Goal: Transaction & Acquisition: Purchase product/service

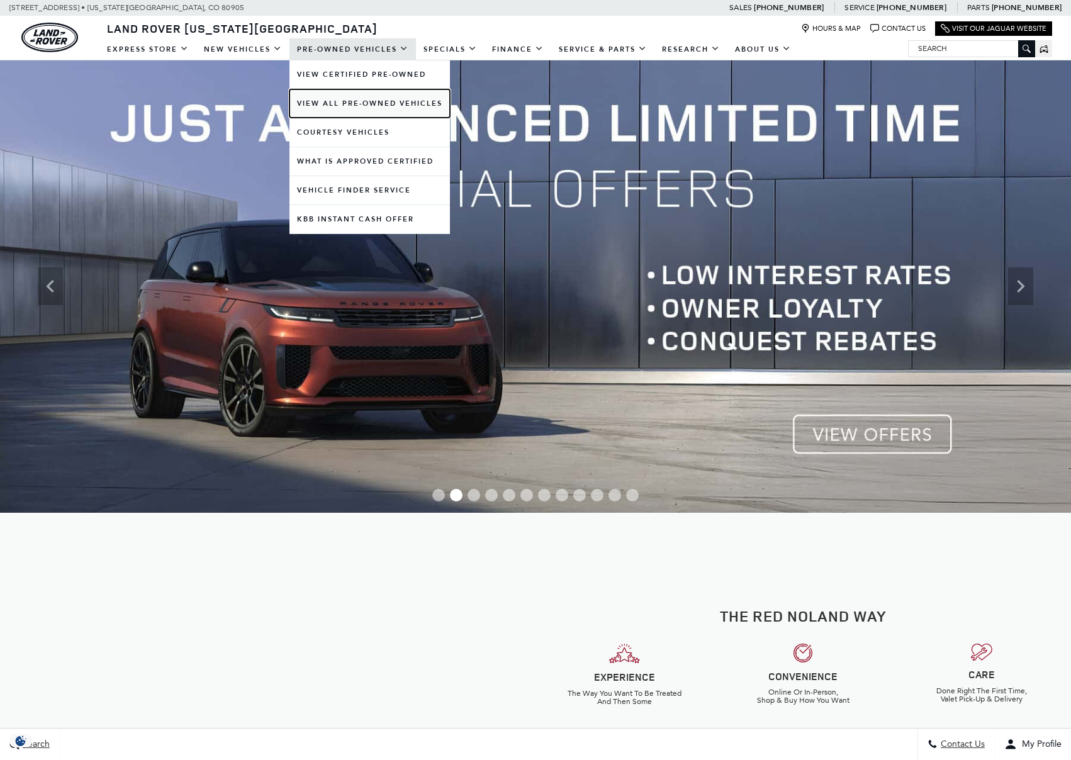
click at [331, 99] on link "View All Pre-Owned Vehicles" at bounding box center [370, 103] width 160 height 28
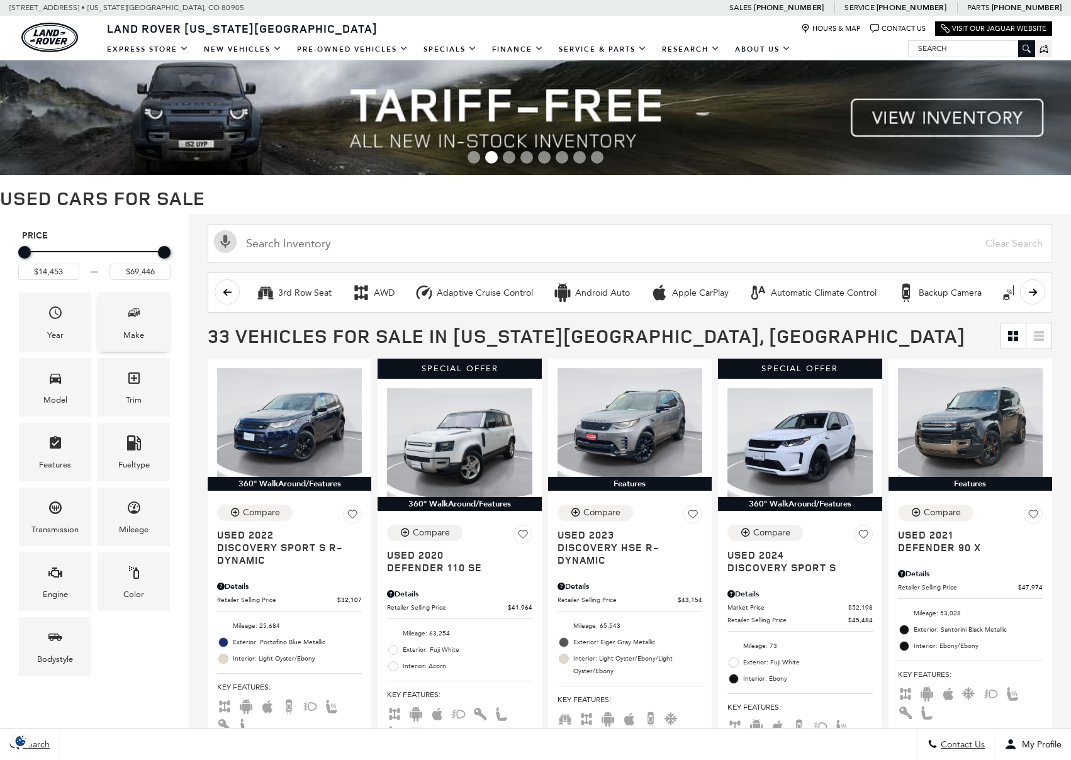
click at [137, 326] on span "Make" at bounding box center [134, 315] width 15 height 26
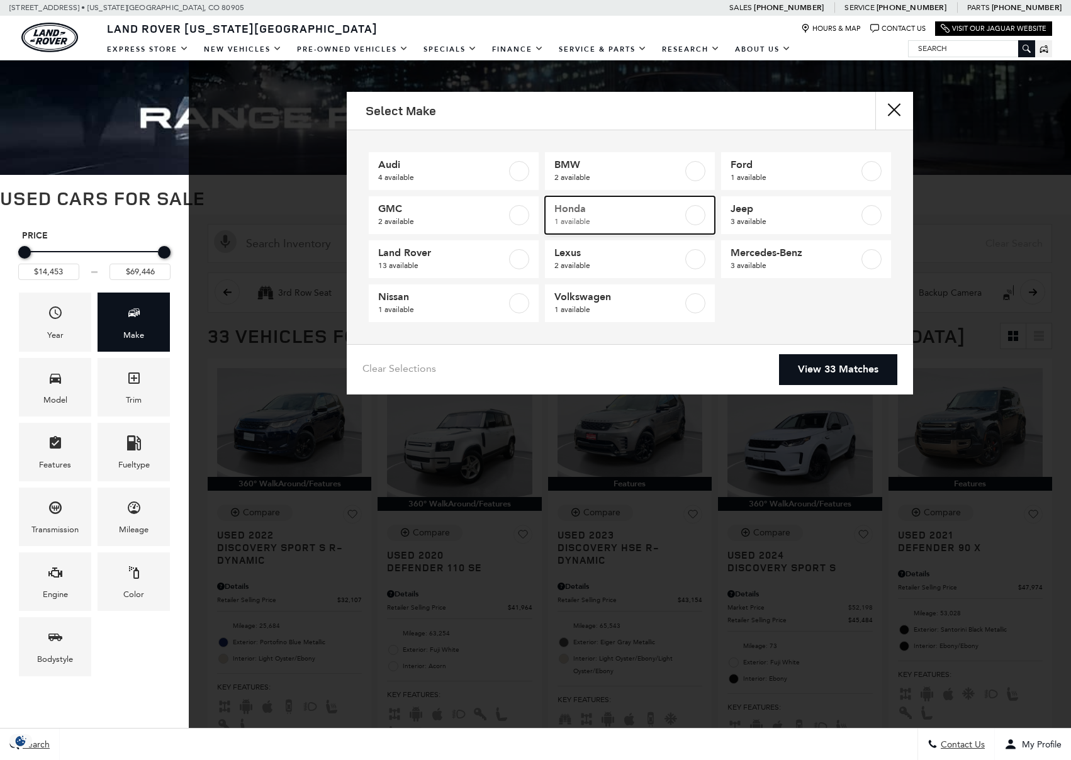
click at [667, 214] on span "Honda" at bounding box center [618, 209] width 128 height 13
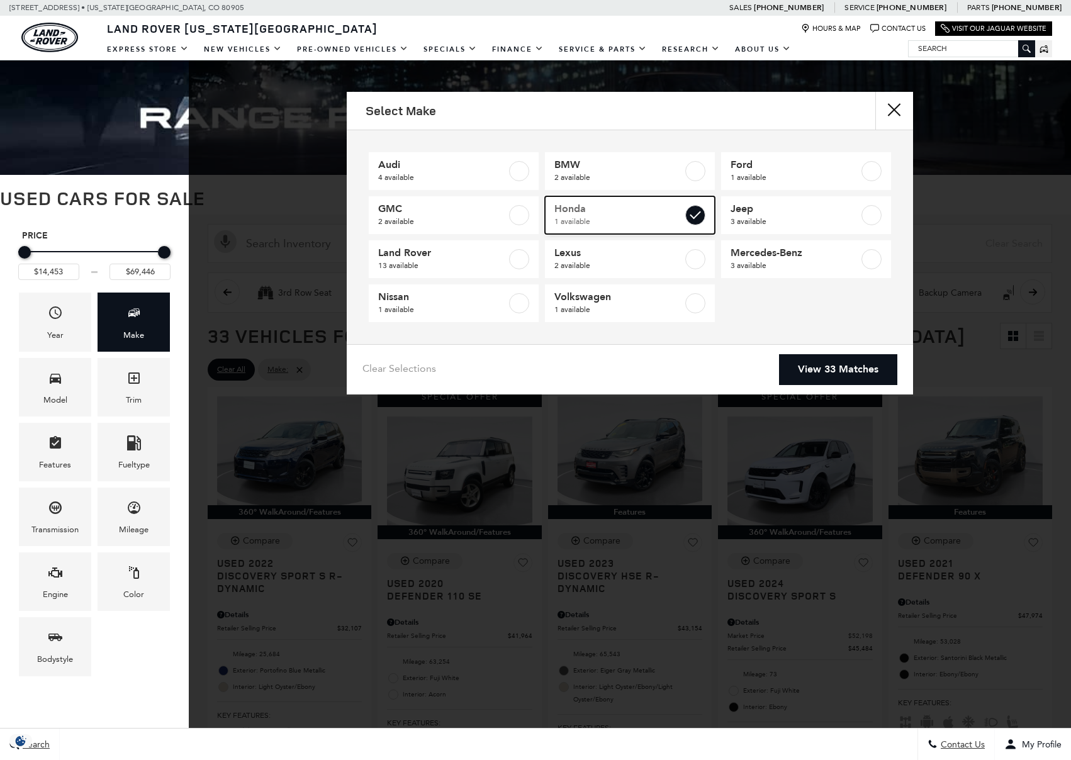
type input "$27,181"
checkbox input "true"
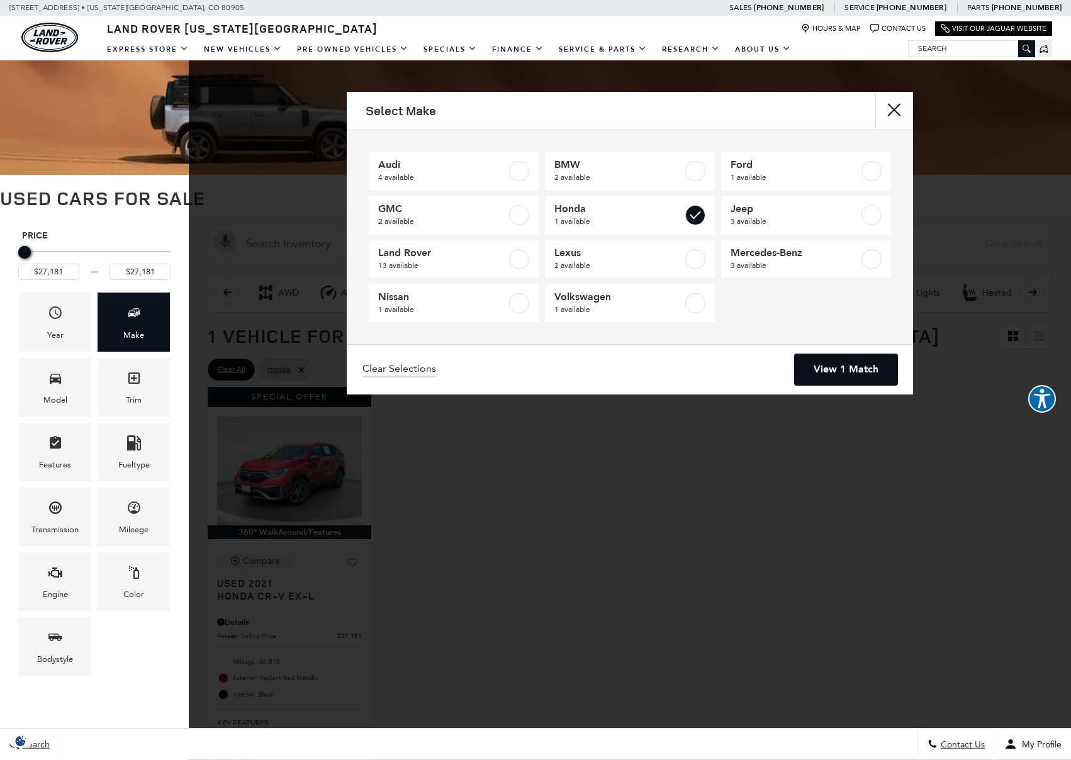
click at [846, 356] on link "View 1 Match" at bounding box center [846, 369] width 103 height 31
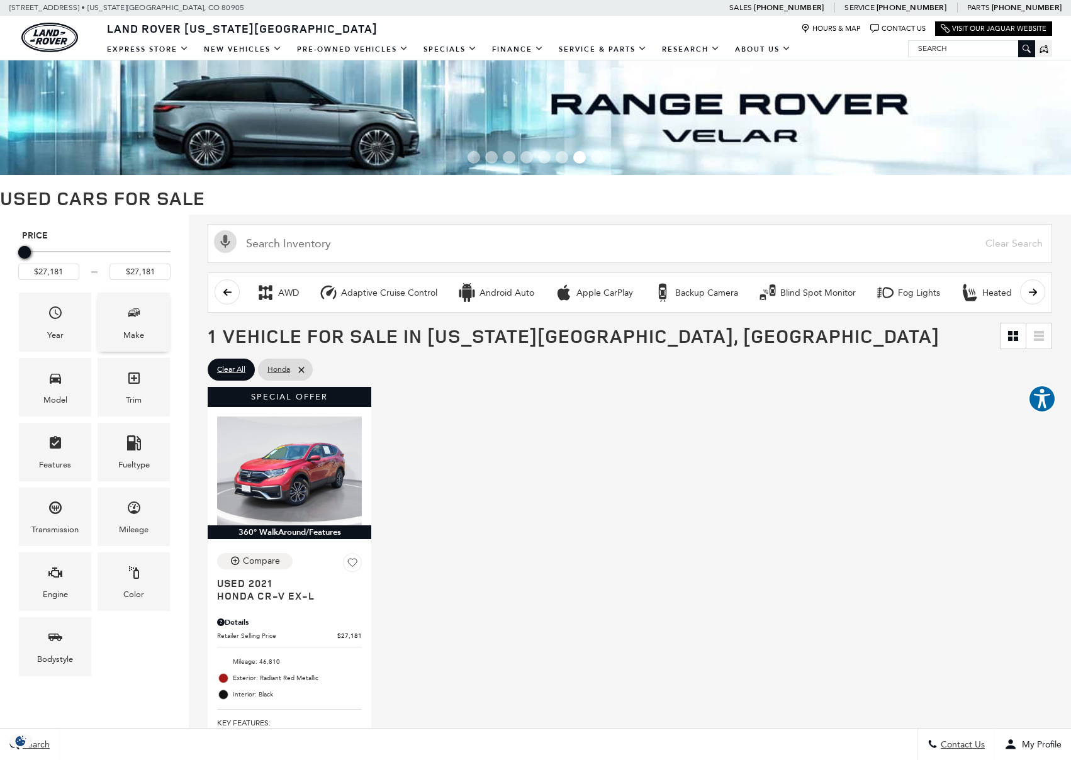
click at [143, 320] on div "Make" at bounding box center [134, 322] width 72 height 59
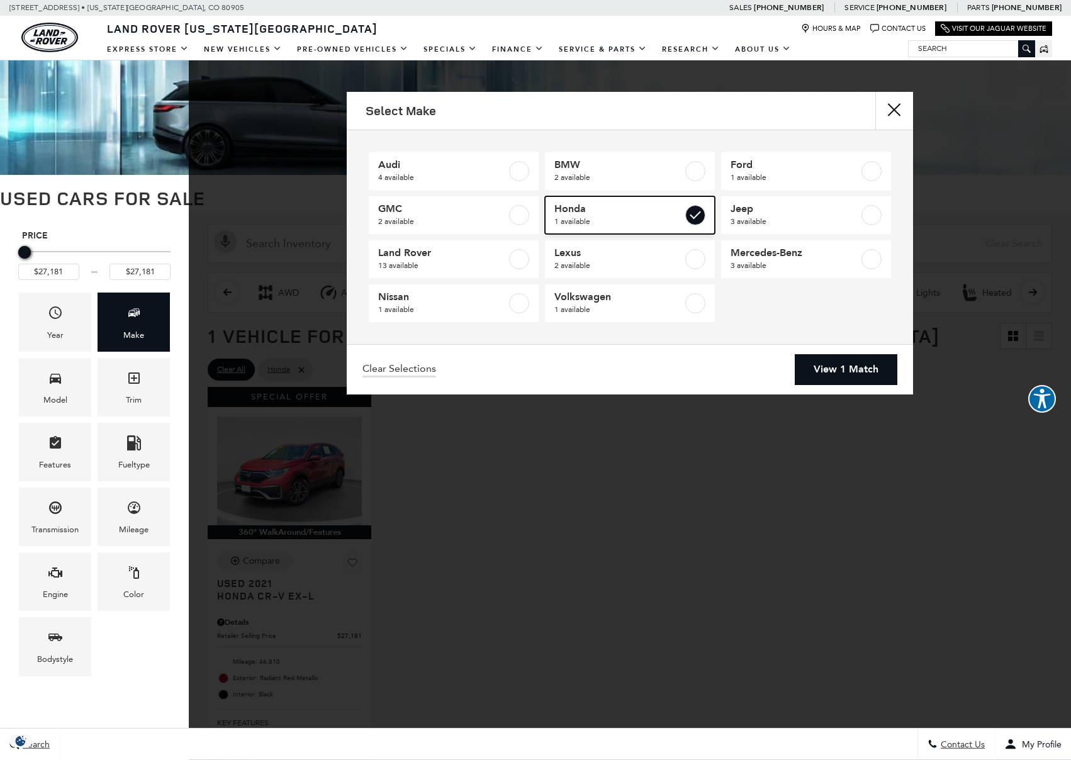
click at [687, 220] on label at bounding box center [695, 215] width 20 height 20
type input "$14,453"
type input "$69,446"
checkbox input "false"
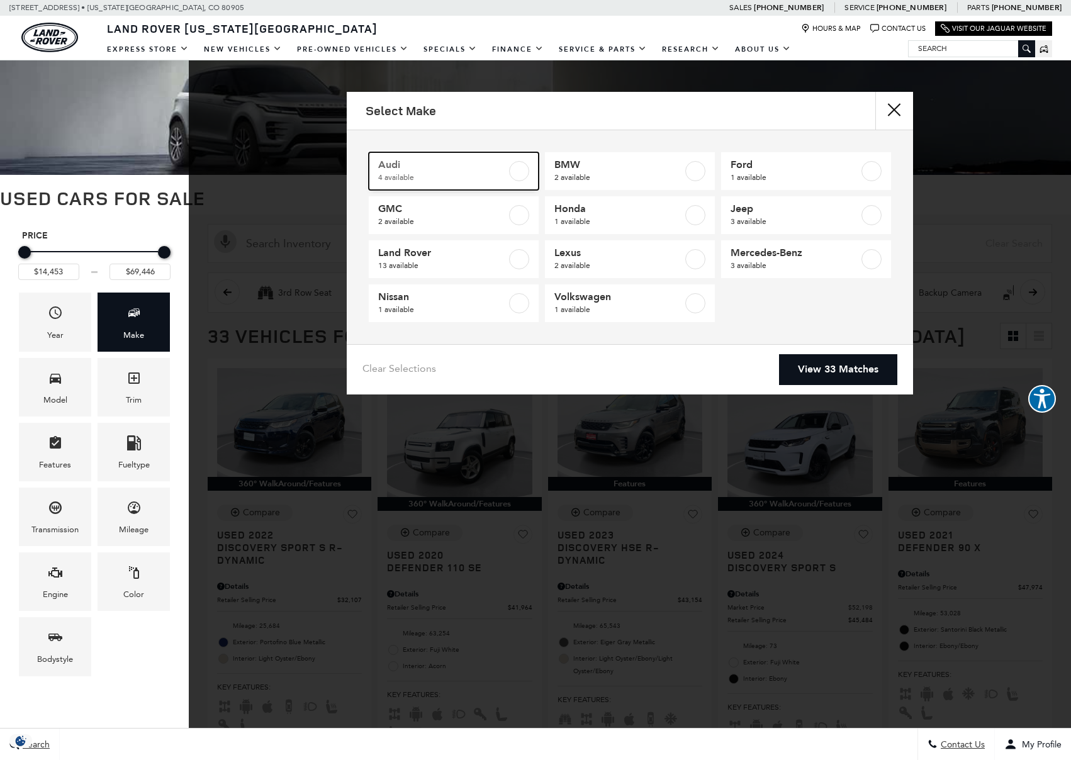
click at [517, 171] on label at bounding box center [519, 171] width 20 height 20
type input "$15,627"
type input "$35,615"
checkbox input "true"
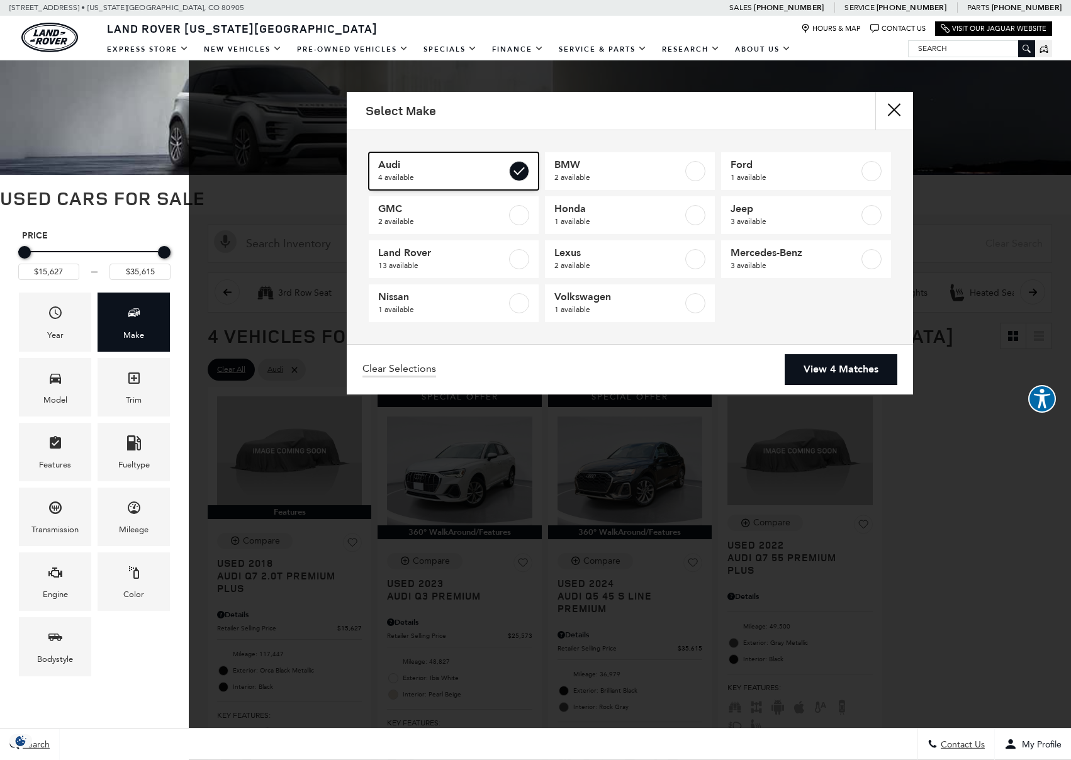
click at [517, 171] on label at bounding box center [519, 171] width 20 height 20
type input "$14,453"
type input "$69,446"
checkbox input "false"
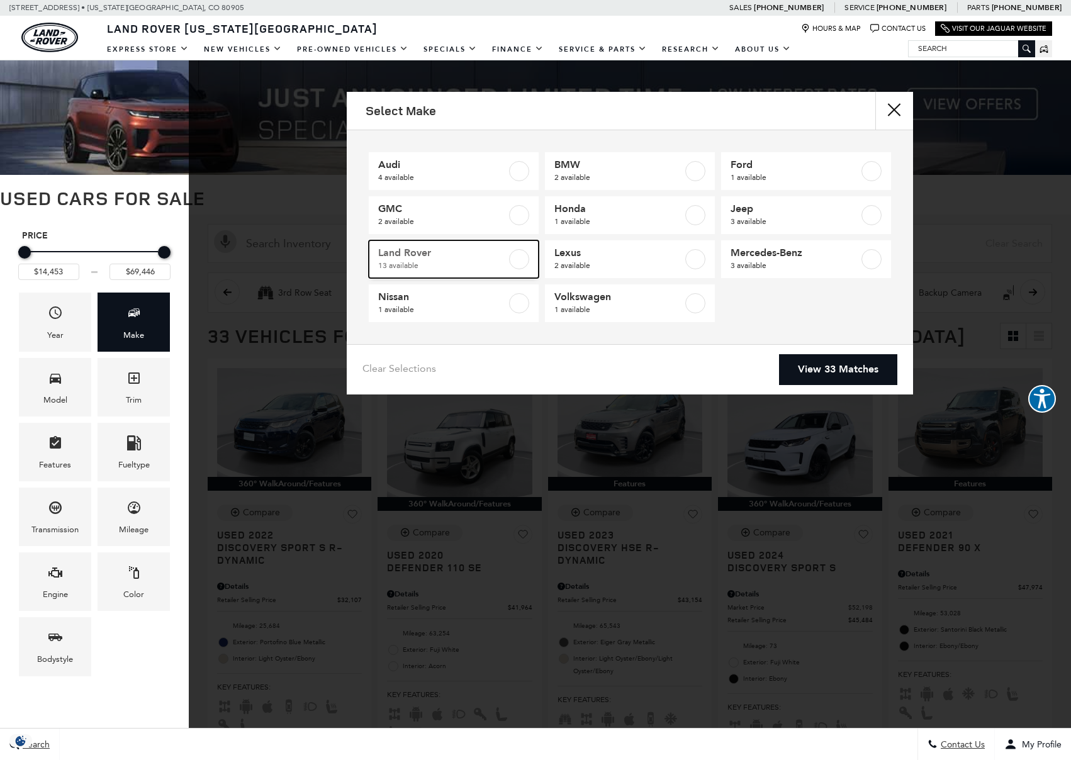
click at [527, 258] on label at bounding box center [519, 259] width 20 height 20
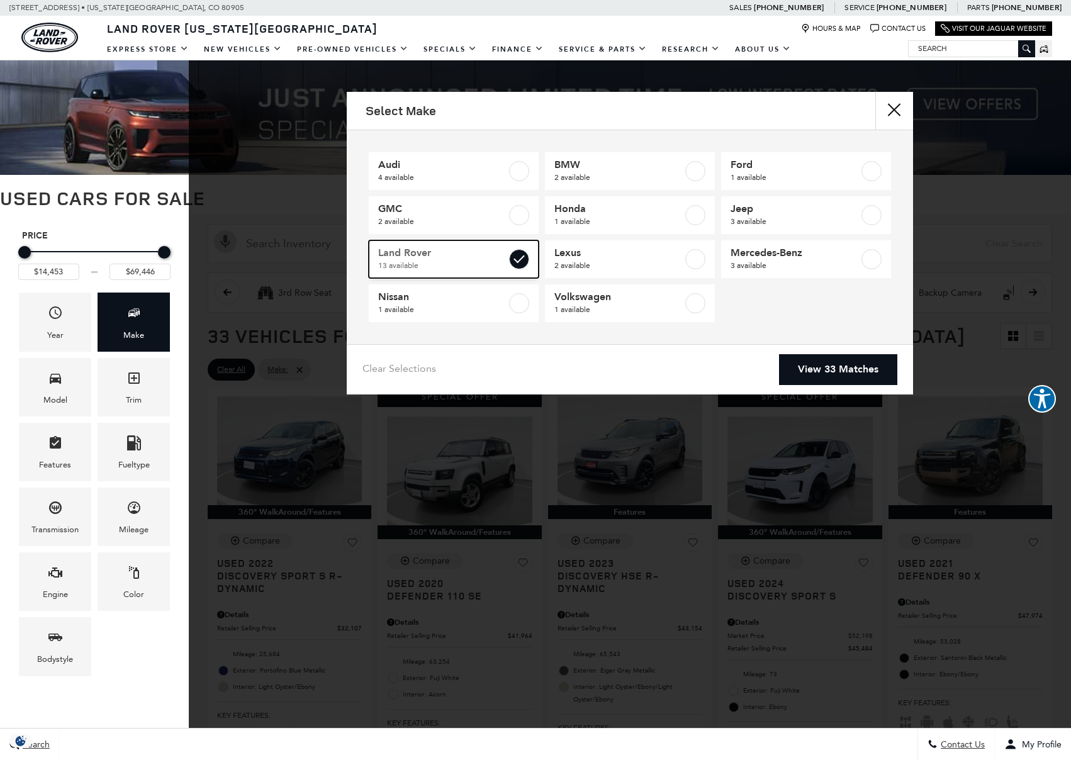
type input "$32,107"
checkbox input "true"
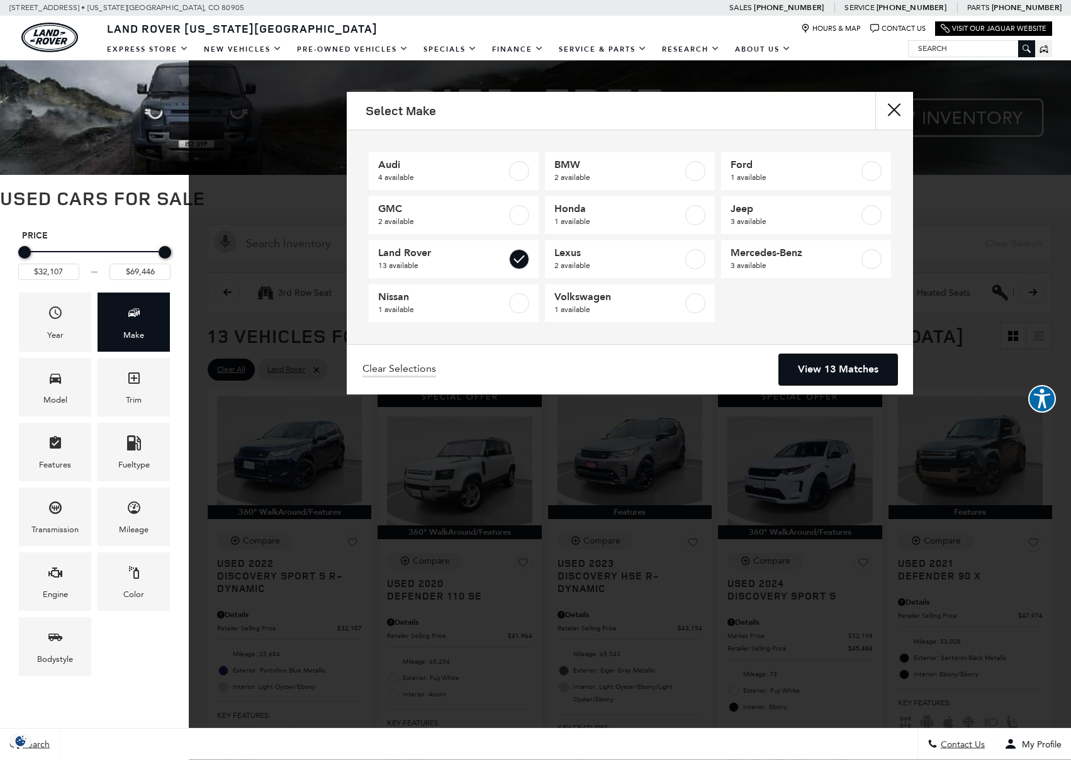
click at [854, 373] on link "View 13 Matches" at bounding box center [838, 369] width 118 height 31
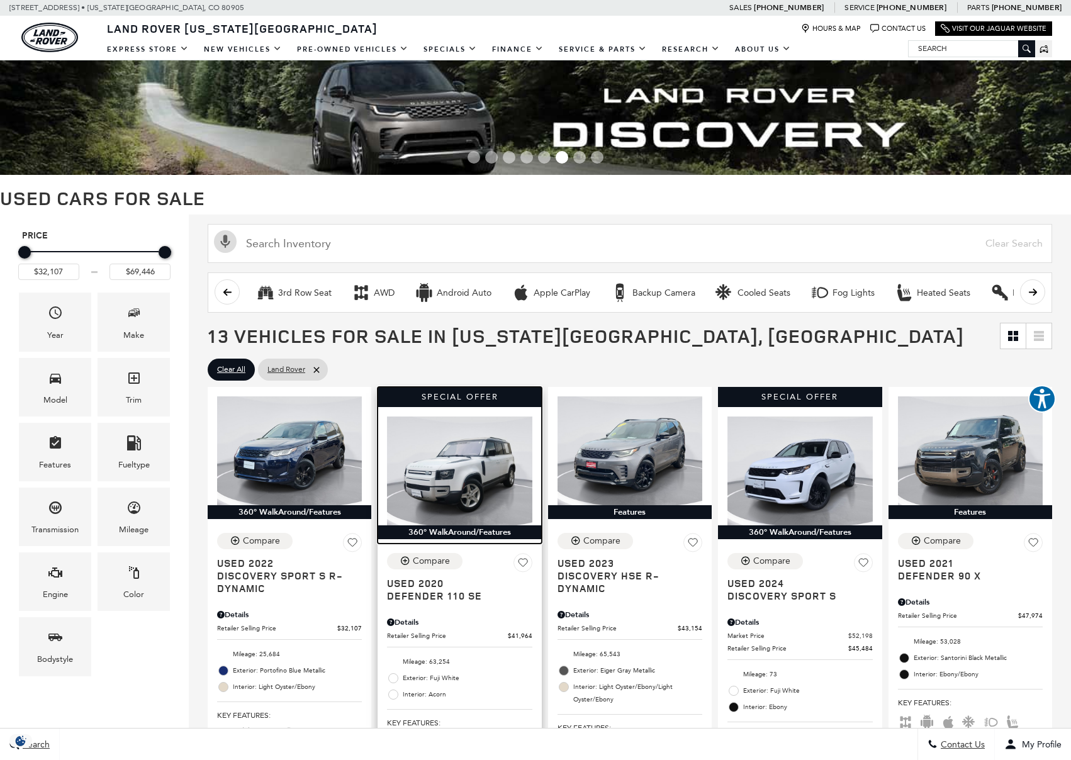
click at [474, 475] on img at bounding box center [459, 471] width 145 height 109
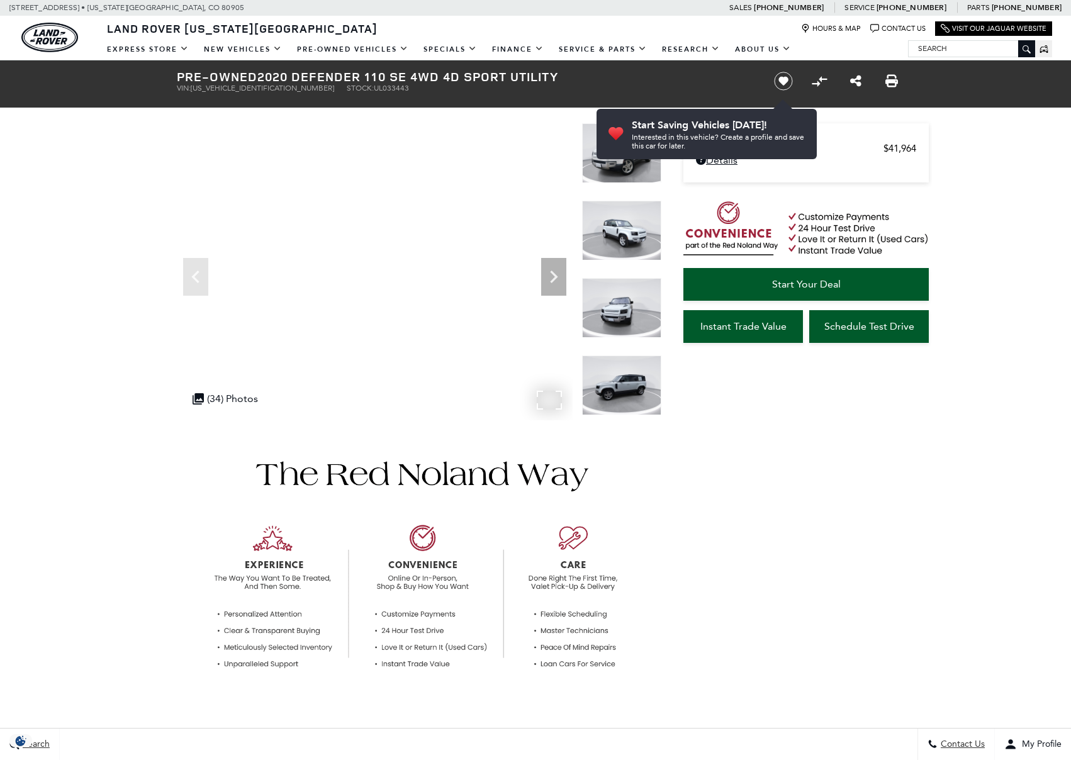
click at [257, 401] on div ".cls-1, .cls-3 { fill: #c50033; } .cls-1 { clip-rule: evenodd; } .cls-2 { clip-…" at bounding box center [225, 398] width 78 height 25
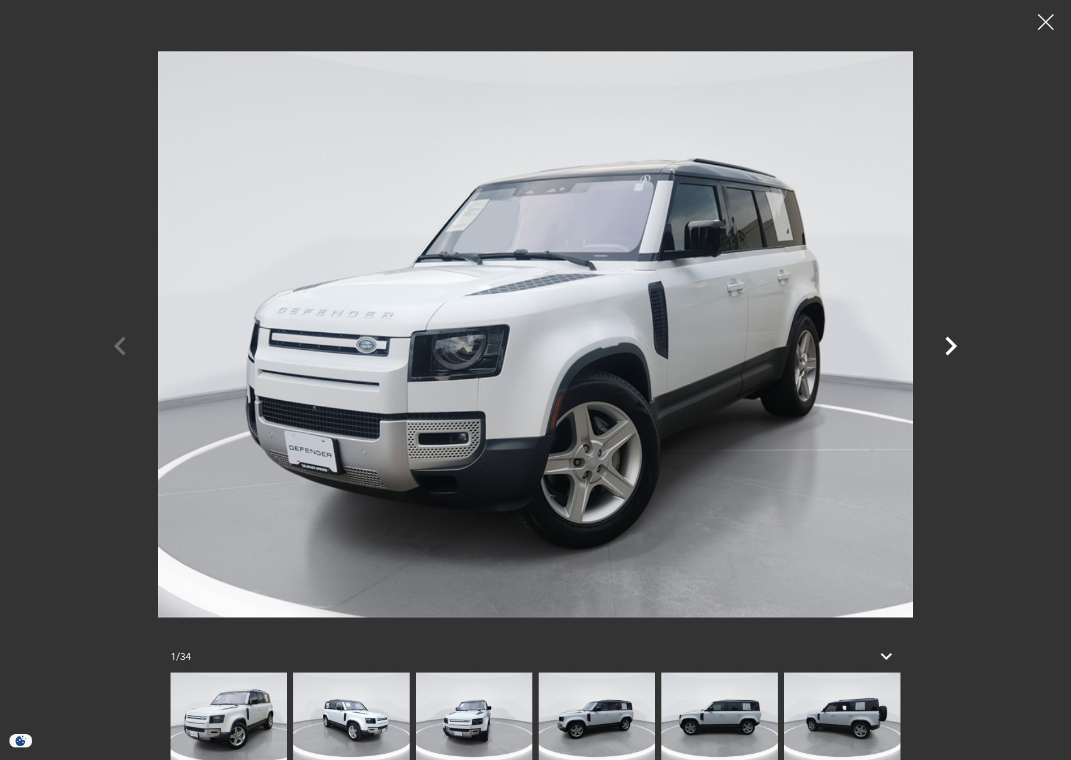
click at [947, 348] on icon "Next" at bounding box center [951, 346] width 38 height 38
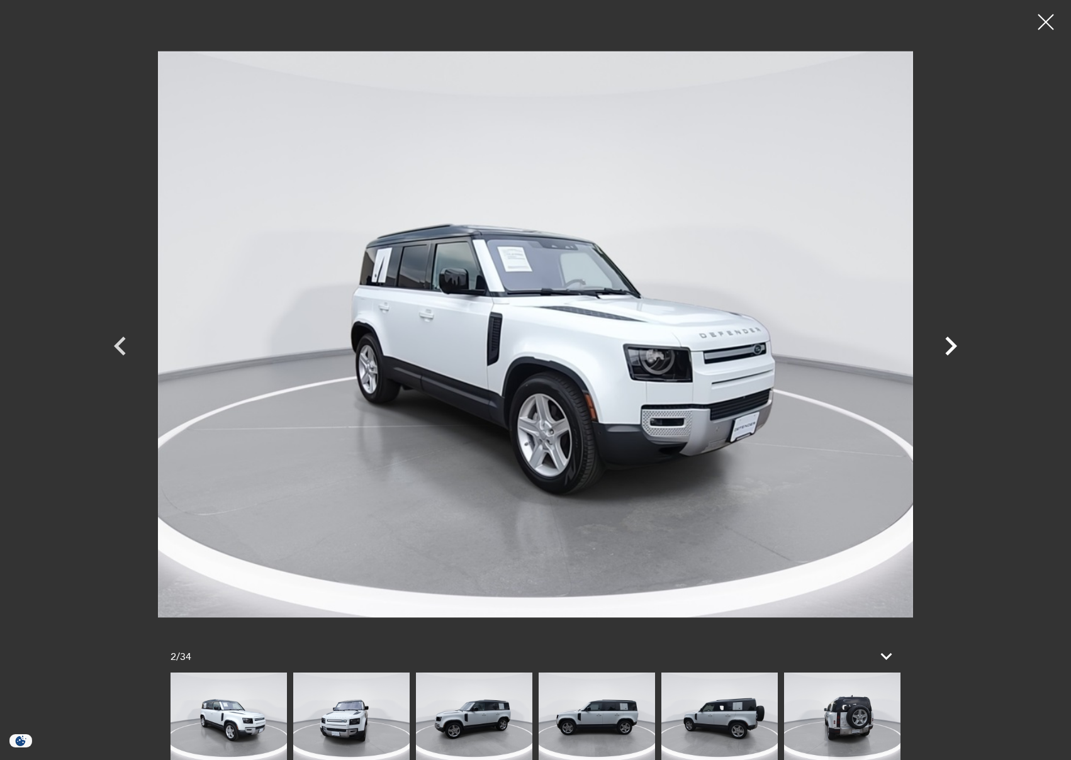
click at [947, 348] on icon "Next" at bounding box center [951, 346] width 38 height 38
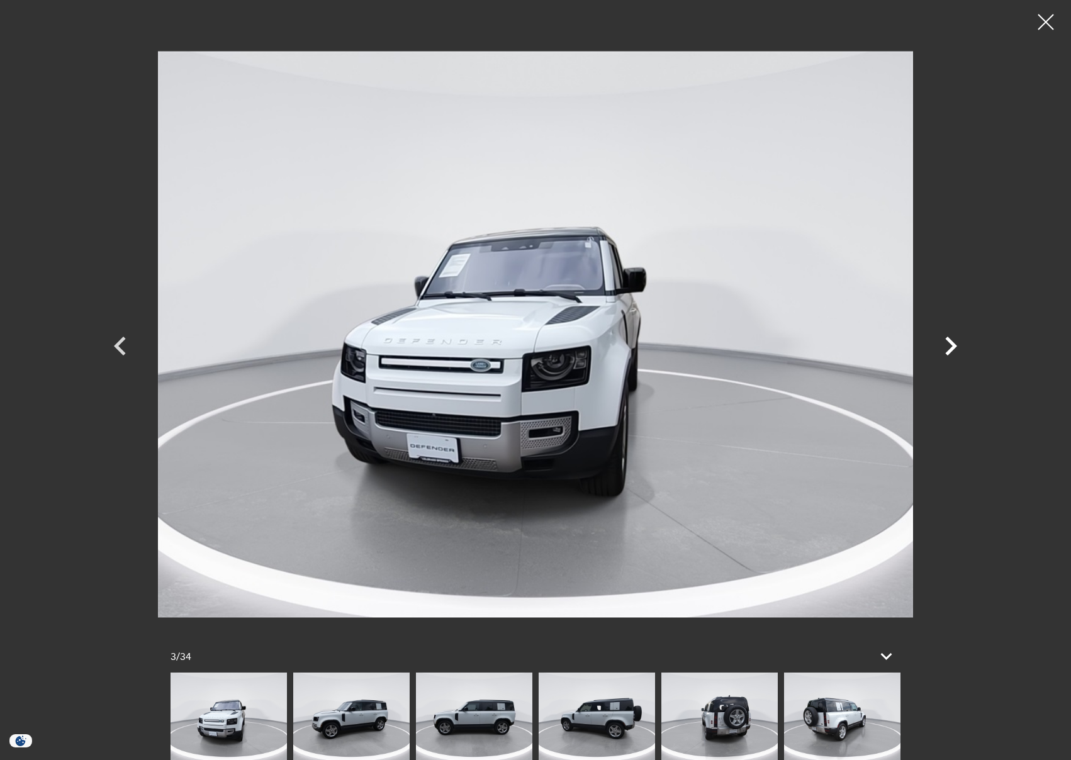
click at [947, 348] on icon "Next" at bounding box center [951, 346] width 38 height 38
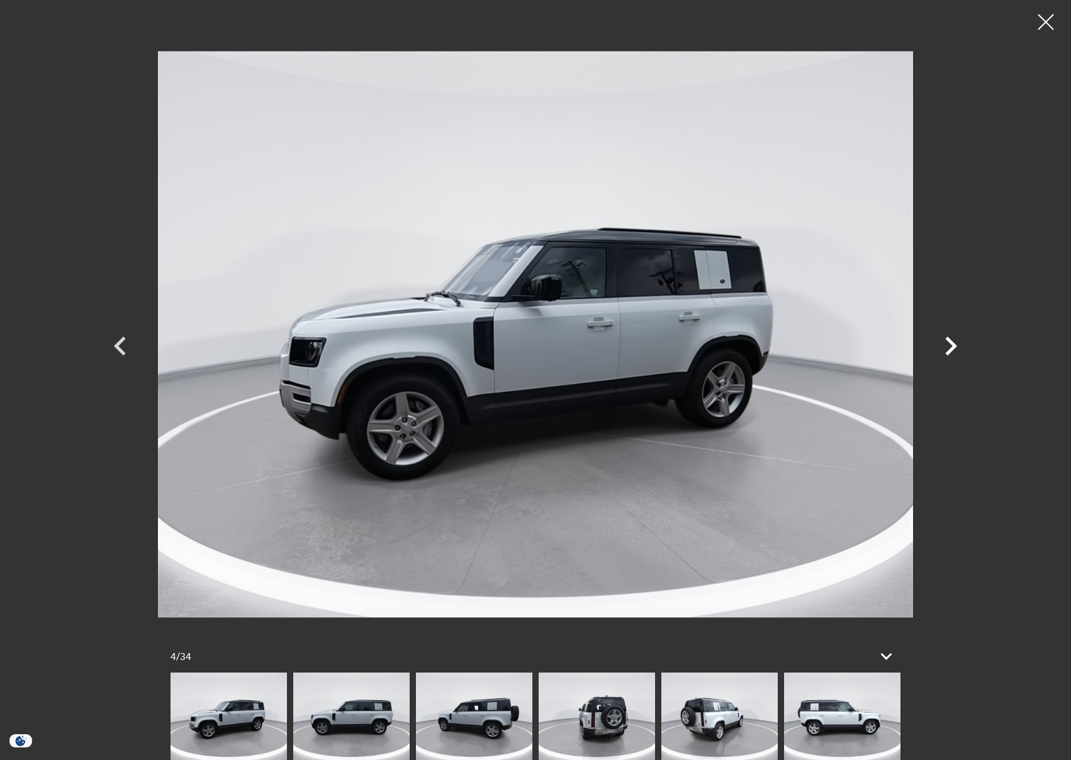
click at [947, 348] on icon "Next" at bounding box center [951, 346] width 38 height 38
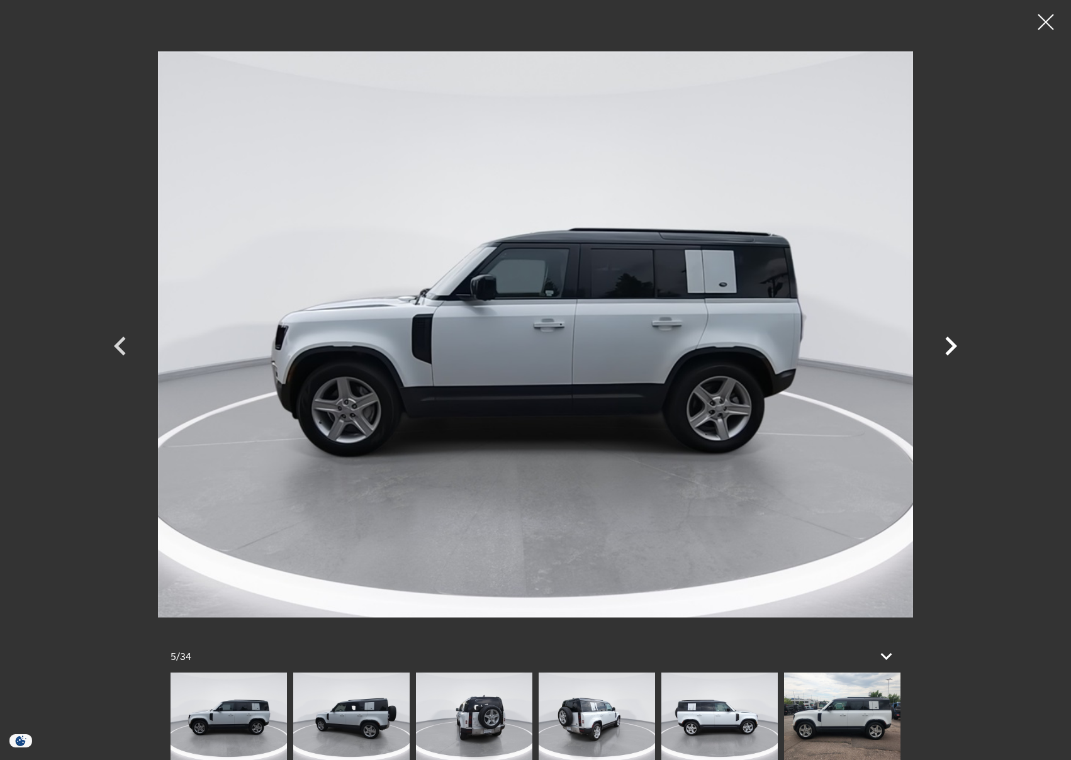
click at [947, 348] on icon "Next" at bounding box center [951, 346] width 38 height 38
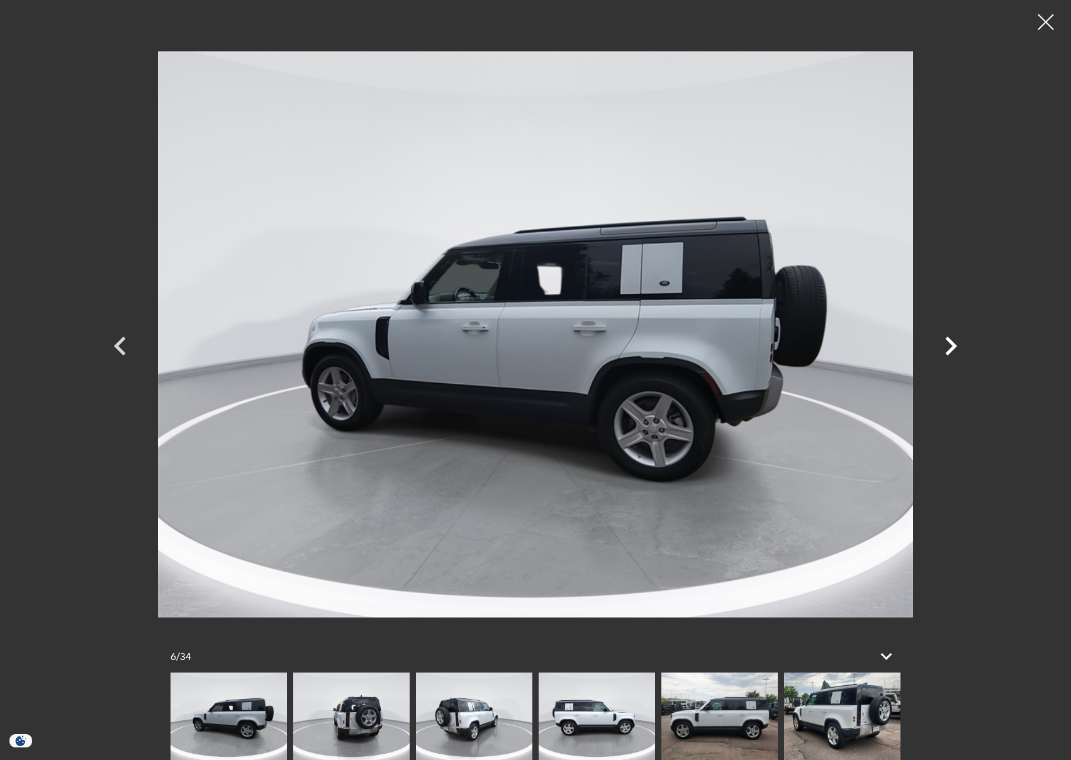
click at [947, 348] on icon "Next" at bounding box center [951, 346] width 38 height 38
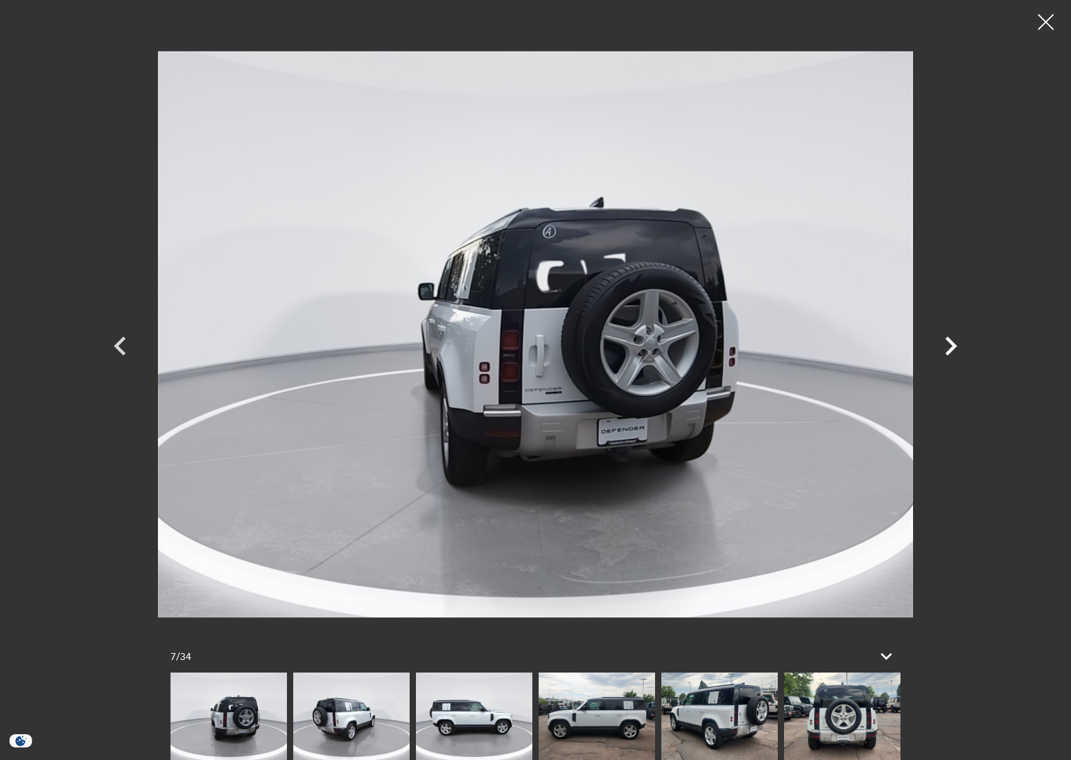
click at [947, 348] on icon "Next" at bounding box center [951, 346] width 38 height 38
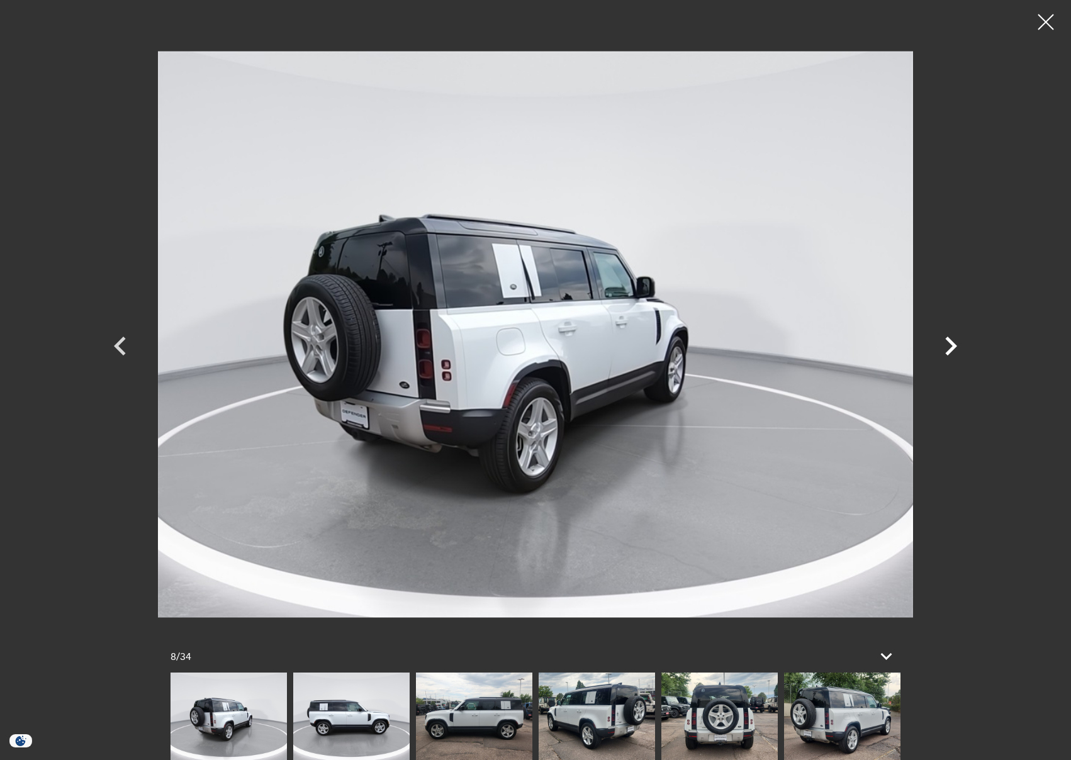
click at [947, 348] on icon "Next" at bounding box center [951, 346] width 38 height 38
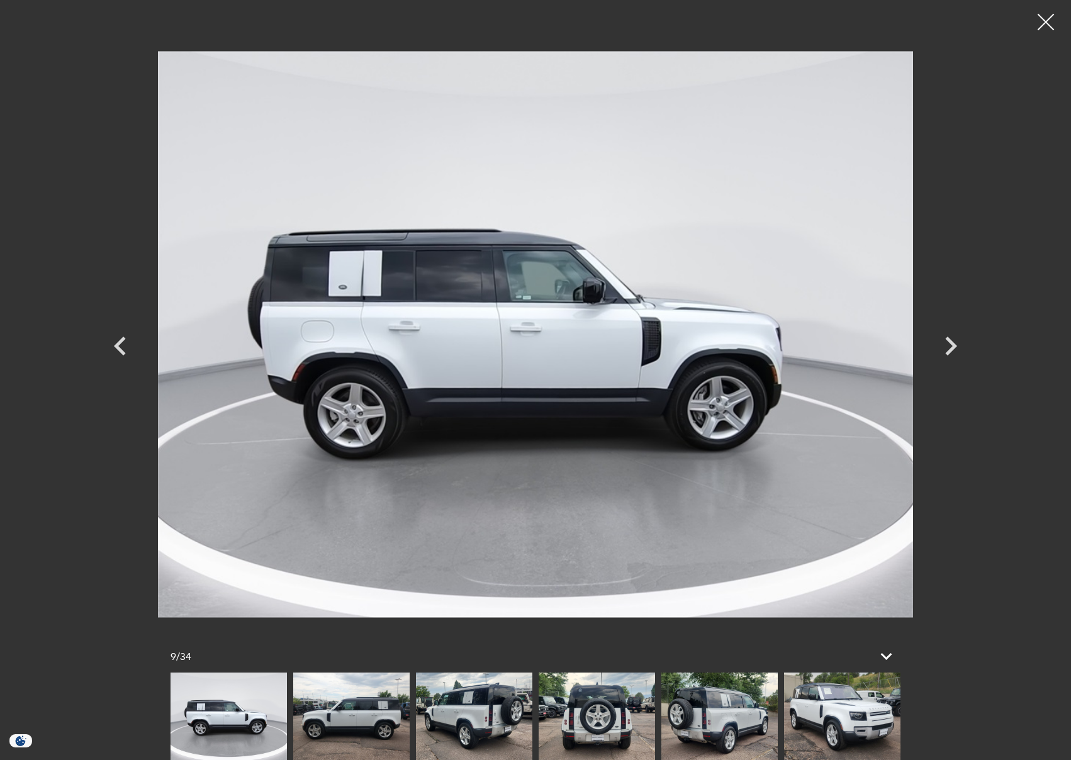
click at [1047, 15] on div at bounding box center [1046, 22] width 33 height 33
